Goal: Task Accomplishment & Management: Use online tool/utility

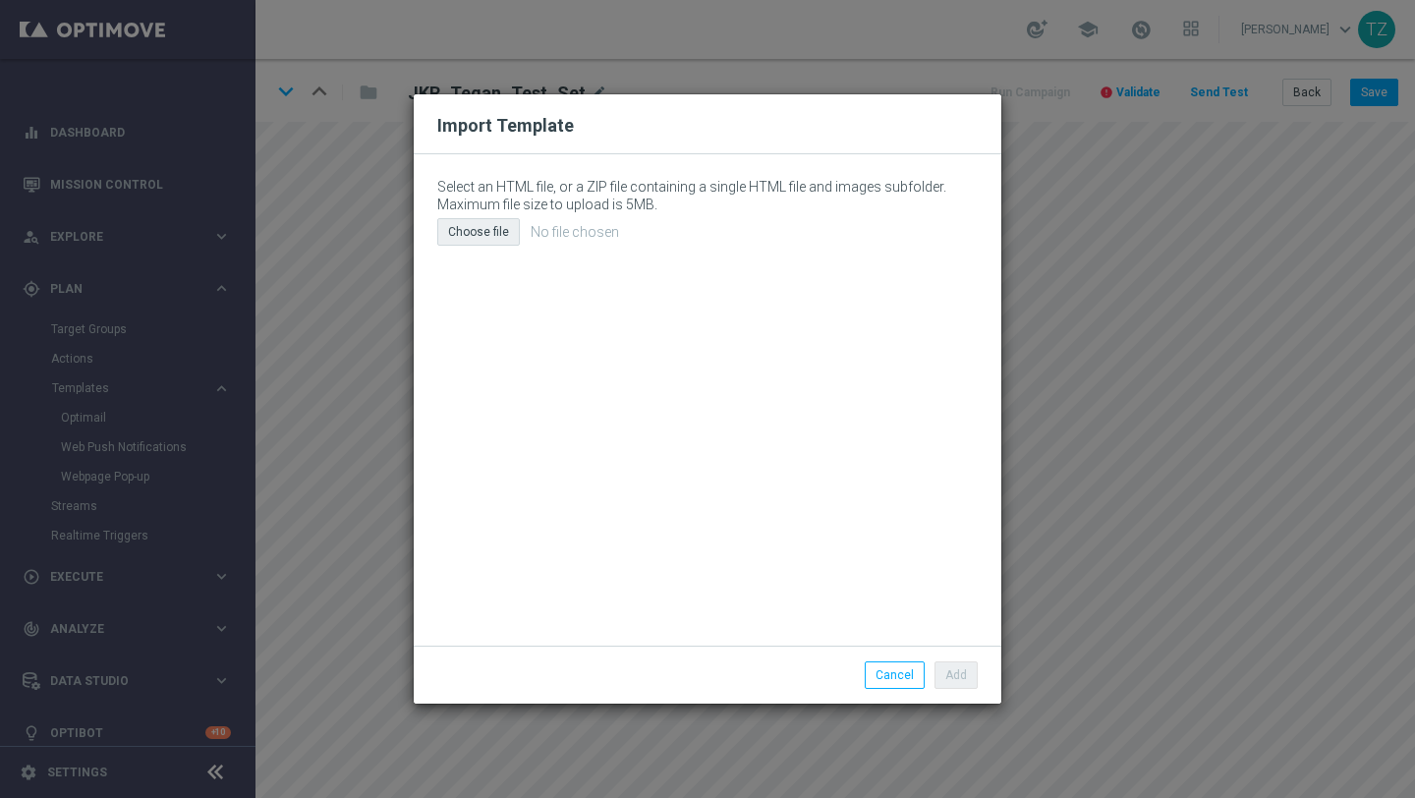
click at [498, 238] on div "Choose file" at bounding box center [478, 232] width 83 height 28
type input "C:\fakepath\email (13).html"
click at [955, 670] on button "Add" at bounding box center [955, 675] width 43 height 28
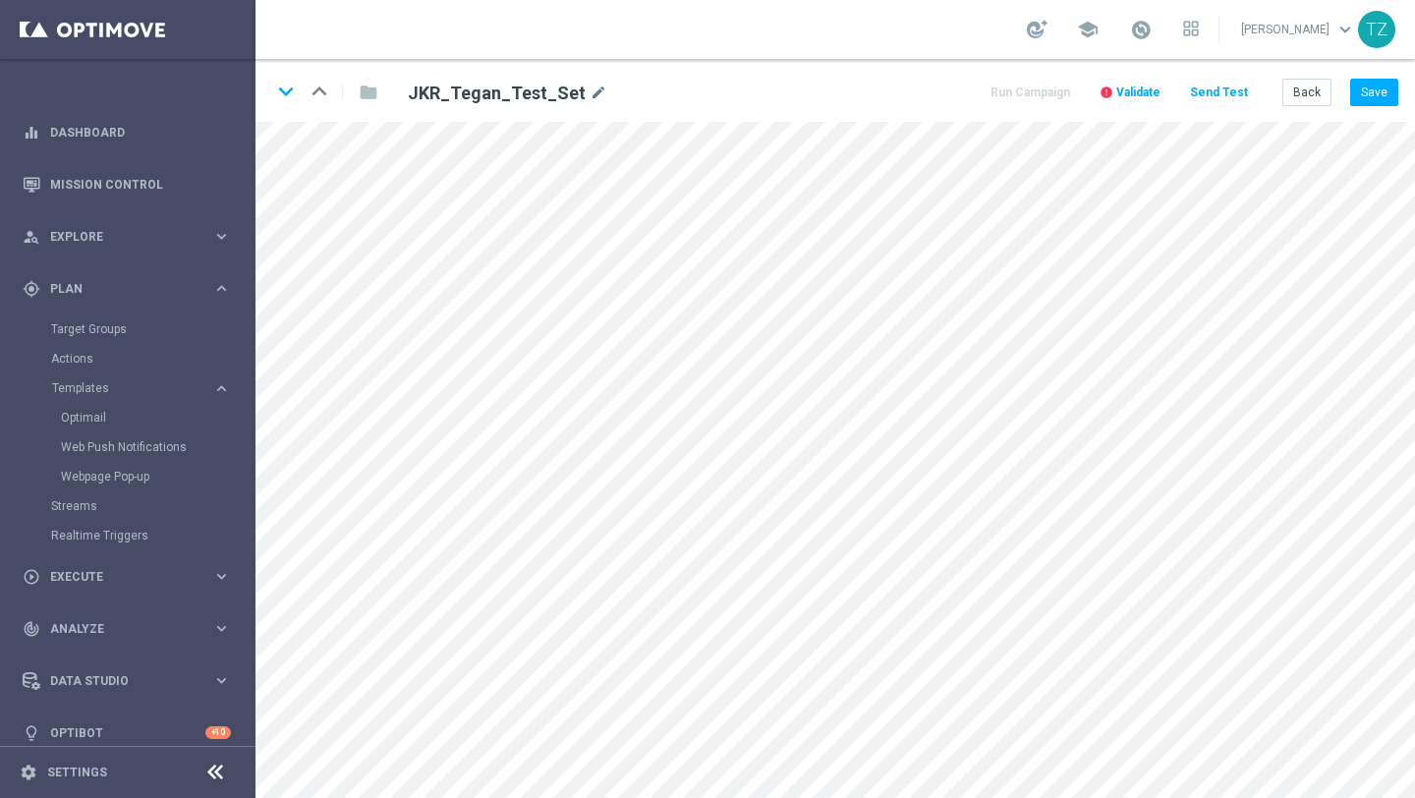
click at [1227, 89] on button "Send Test" at bounding box center [1219, 93] width 64 height 27
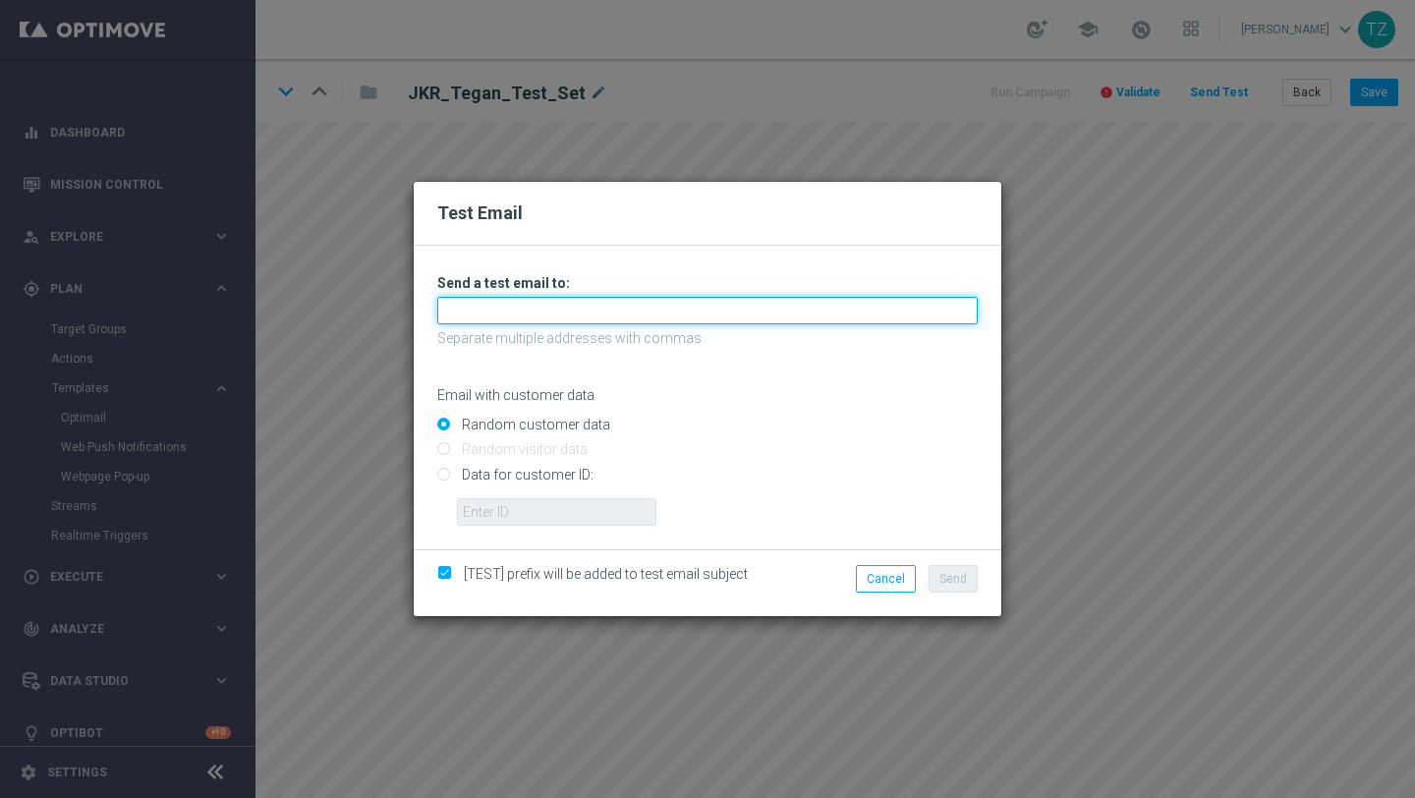
click at [567, 319] on input "text" at bounding box center [707, 311] width 540 height 28
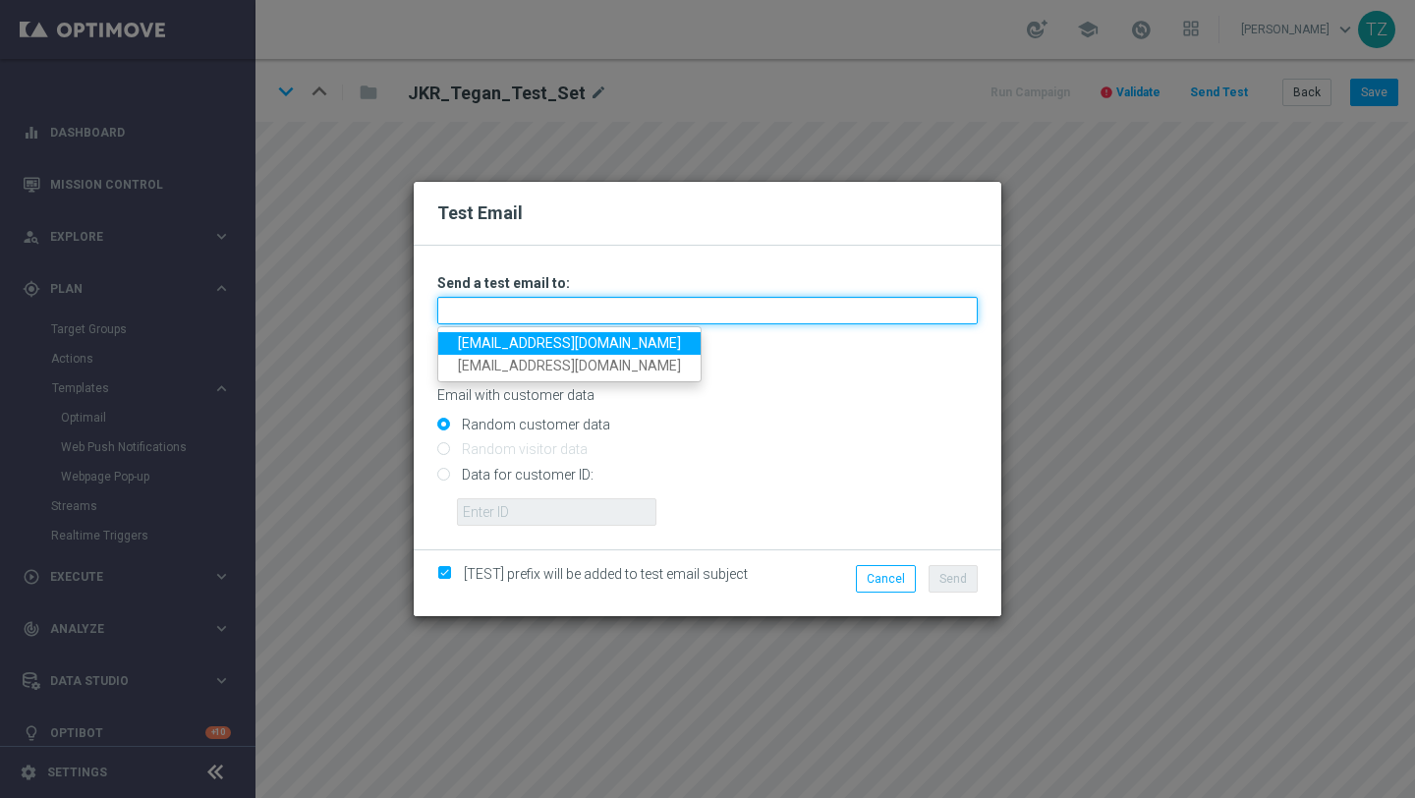
type input "[EMAIL_ADDRESS][DOMAIN_NAME]"
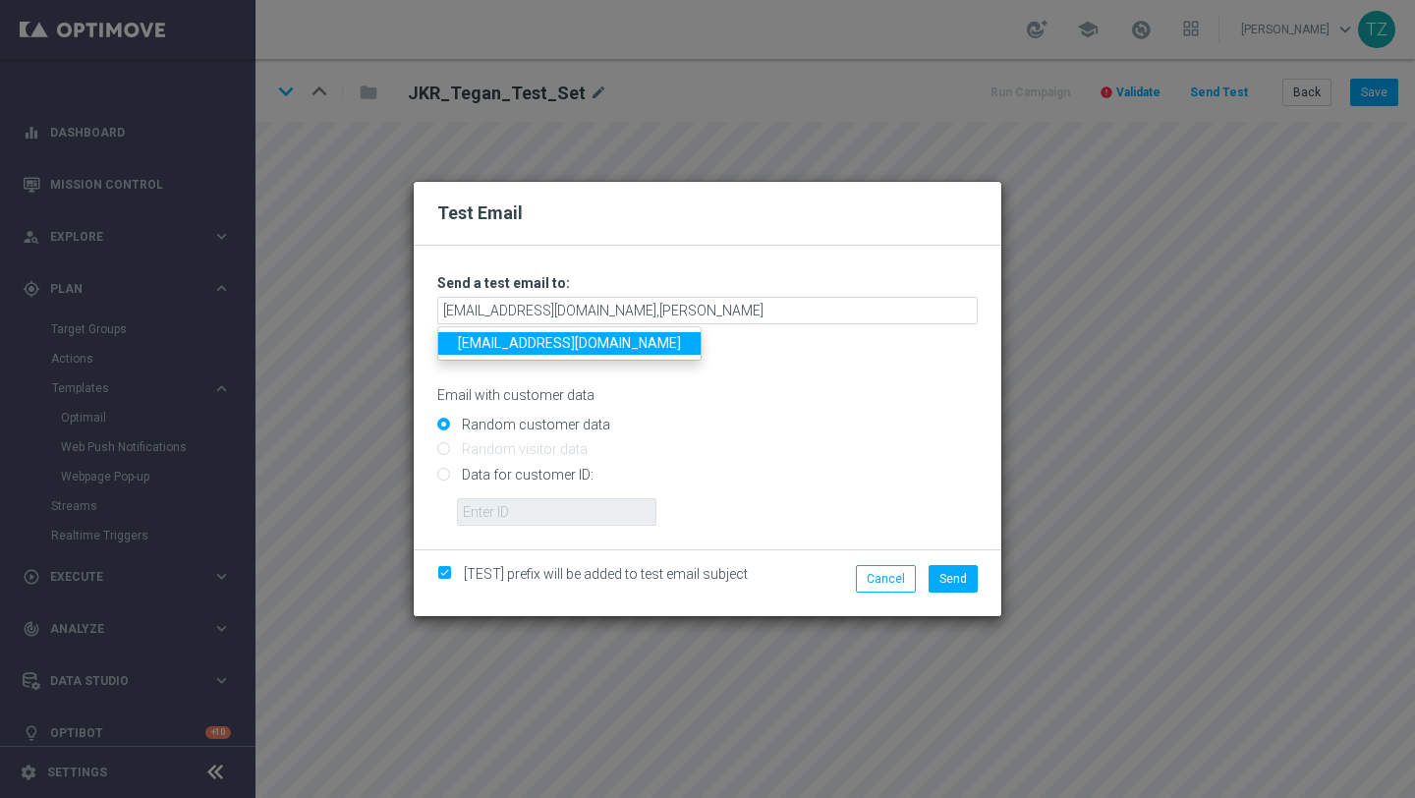
click at [517, 342] on link "[EMAIL_ADDRESS][DOMAIN_NAME]" at bounding box center [569, 343] width 262 height 23
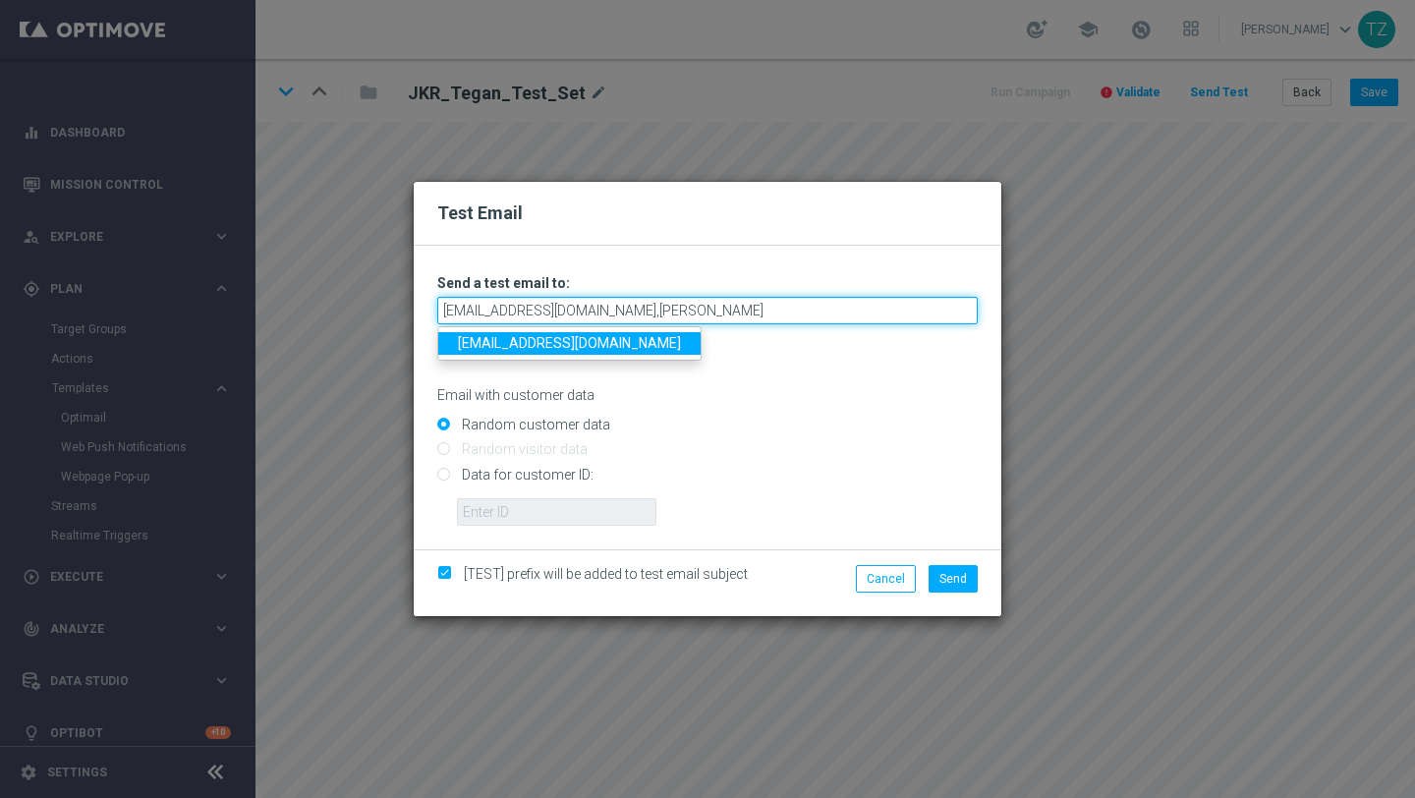
type input "[EMAIL_ADDRESS][DOMAIN_NAME],[EMAIL_ADDRESS][DOMAIN_NAME]"
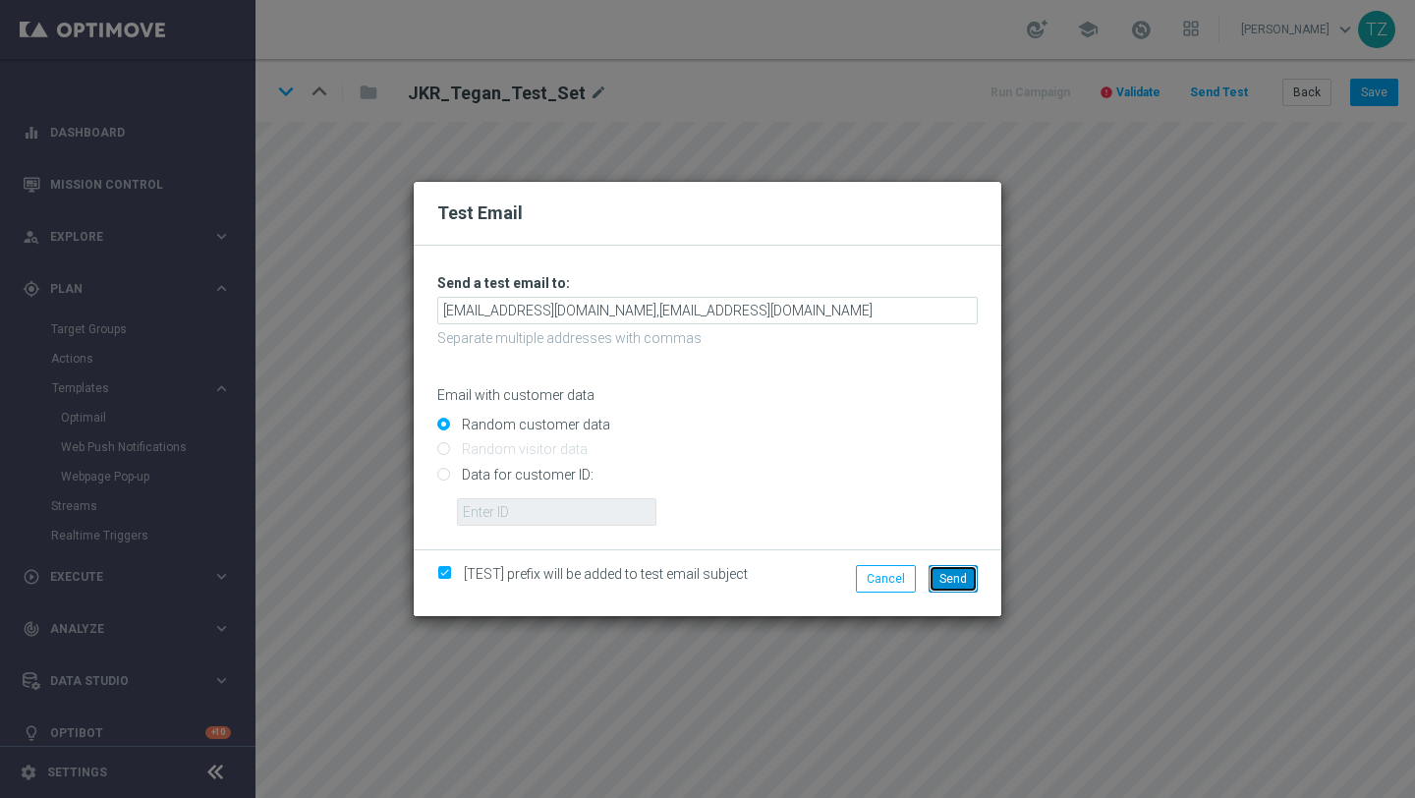
click at [956, 574] on span "Send" at bounding box center [953, 579] width 28 height 14
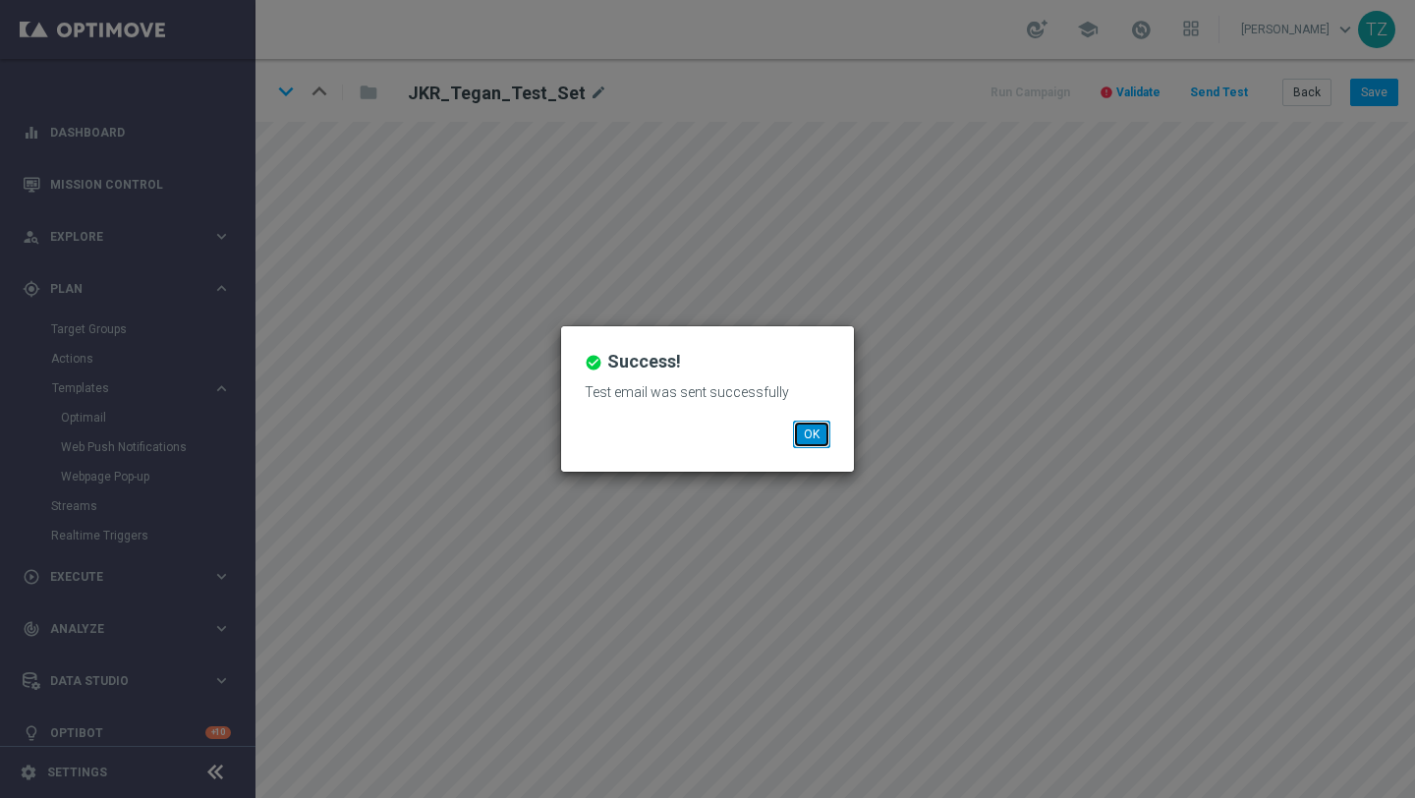
click at [814, 438] on button "OK" at bounding box center [811, 435] width 37 height 28
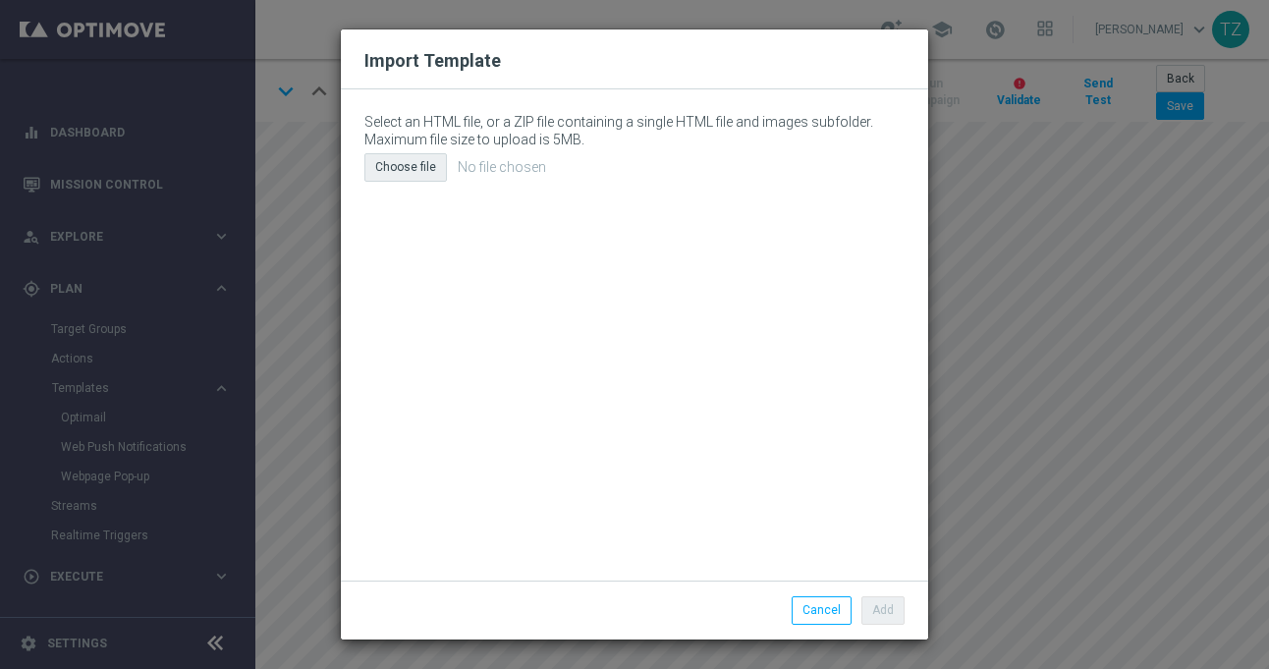
click at [421, 172] on div "Choose file" at bounding box center [406, 167] width 83 height 28
type input "C:\fakepath\email (14).html"
click at [888, 612] on button "Add" at bounding box center [883, 610] width 43 height 28
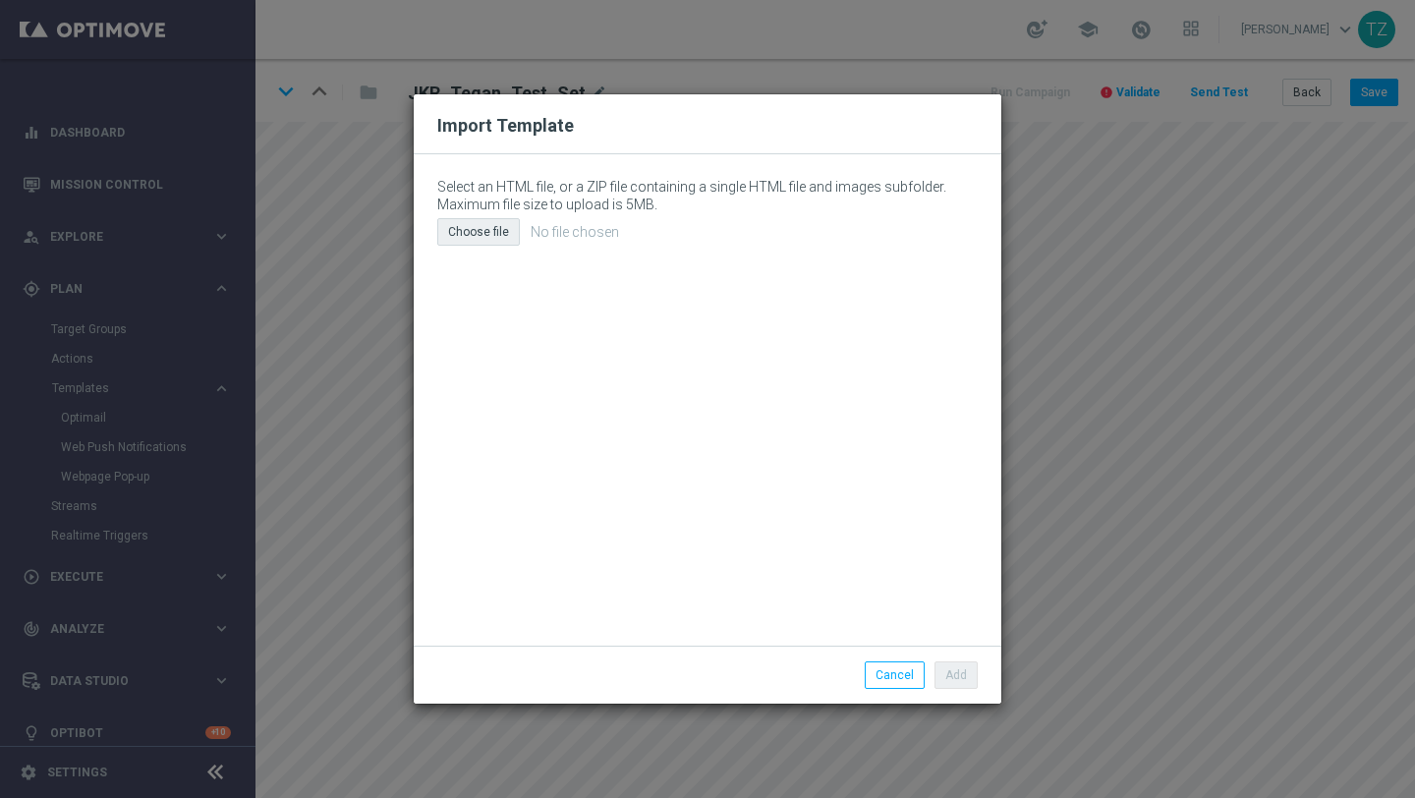
click at [480, 236] on div "Choose file" at bounding box center [478, 232] width 83 height 28
click at [894, 675] on button "Cancel" at bounding box center [895, 675] width 60 height 28
